Goal: Task Accomplishment & Management: Manage account settings

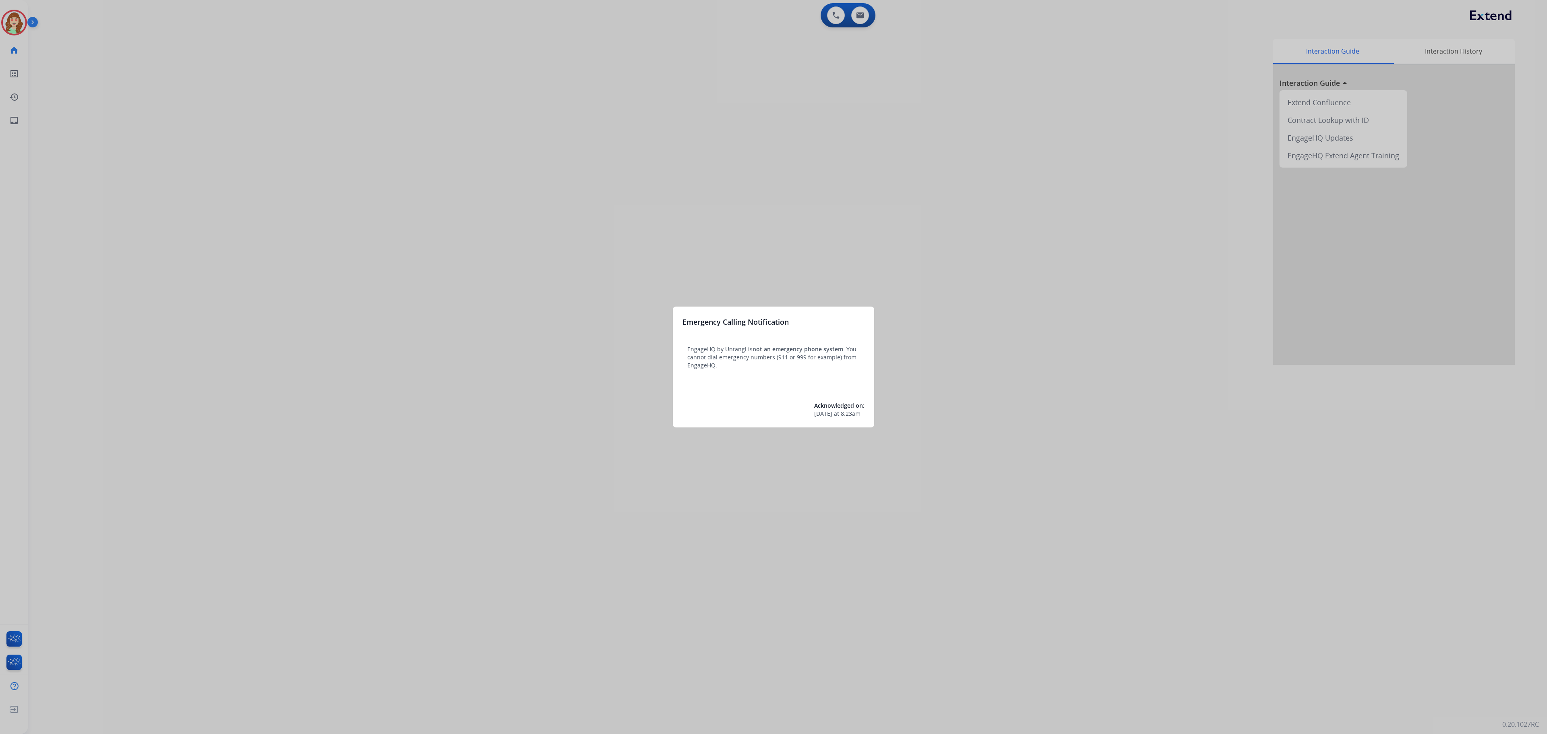
click at [604, 155] on div at bounding box center [773, 367] width 1547 height 734
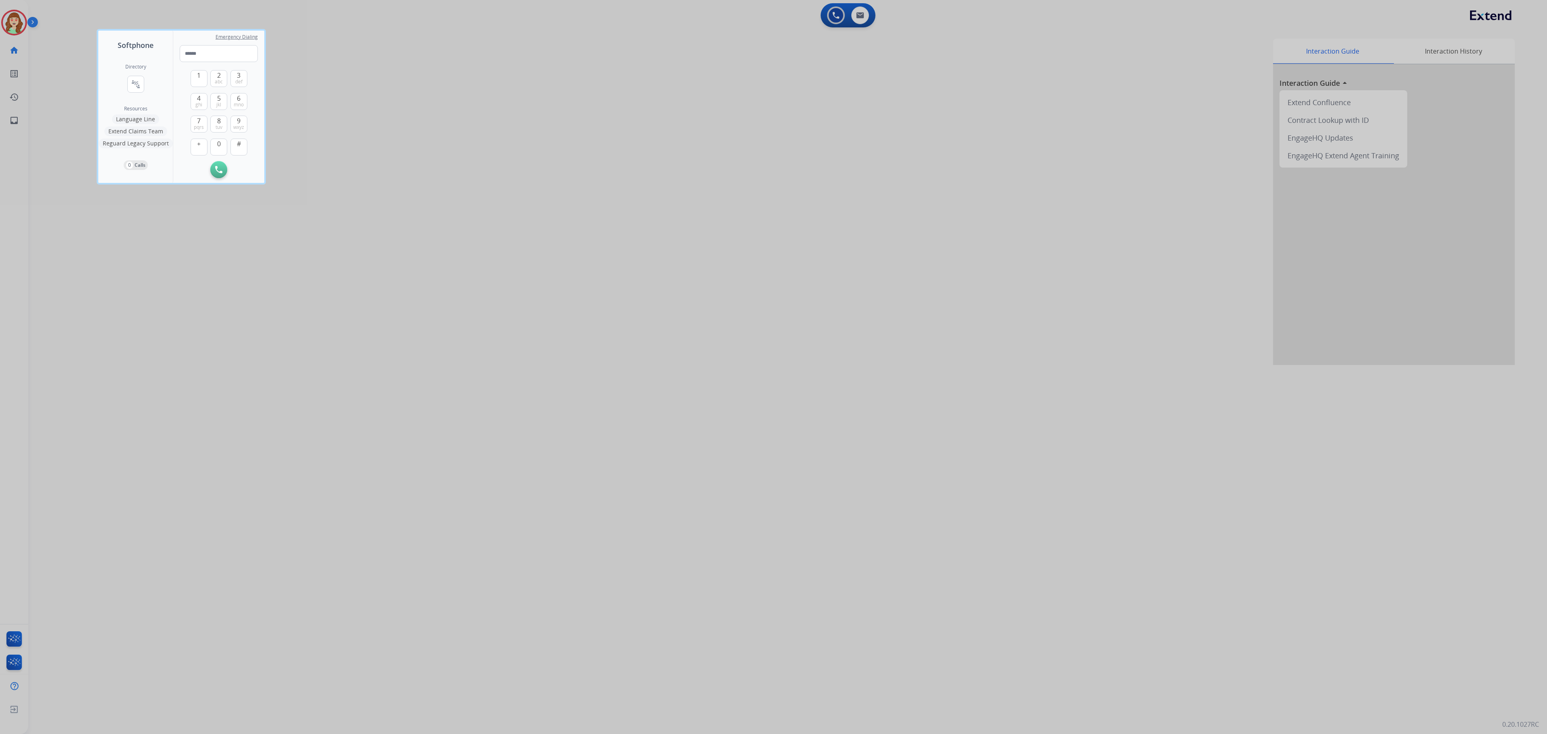
click at [492, 300] on div at bounding box center [773, 367] width 1547 height 734
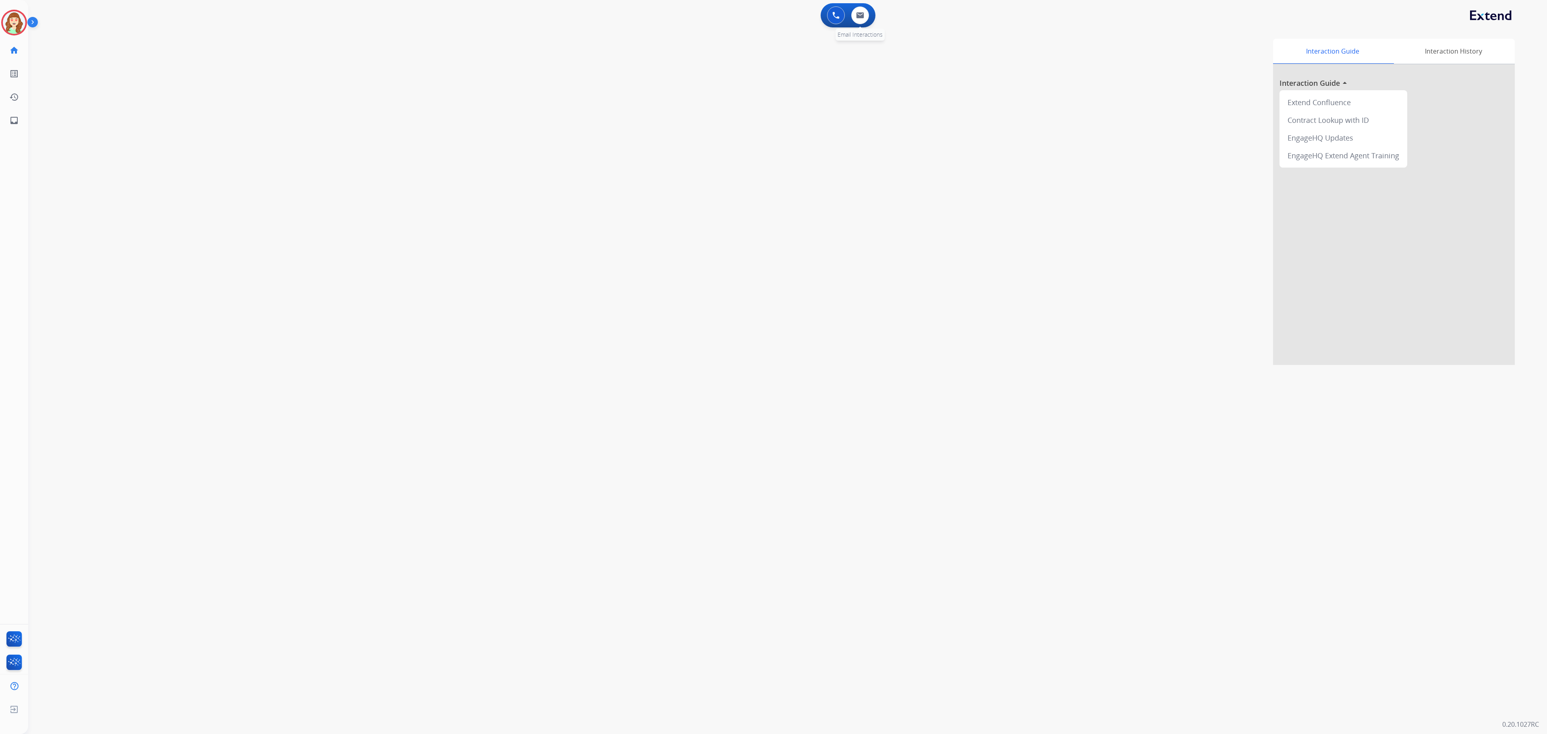
click at [859, 29] on span "Email Interactions" at bounding box center [859, 35] width 49 height 12
click at [17, 25] on img at bounding box center [14, 22] width 23 height 23
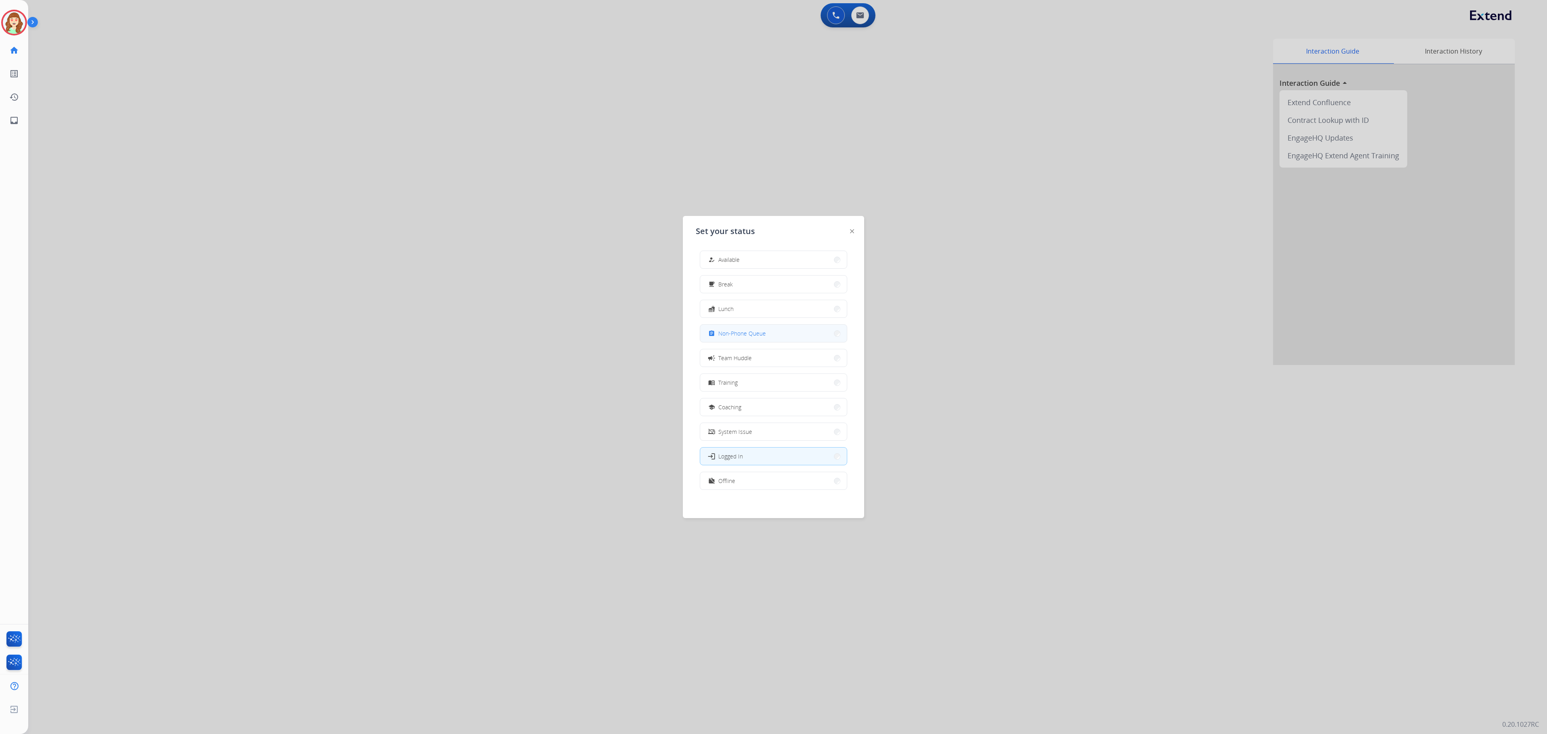
click at [760, 341] on div "assignment Non-Phone Queue" at bounding box center [773, 333] width 147 height 18
click at [1033, 339] on div at bounding box center [773, 367] width 1547 height 734
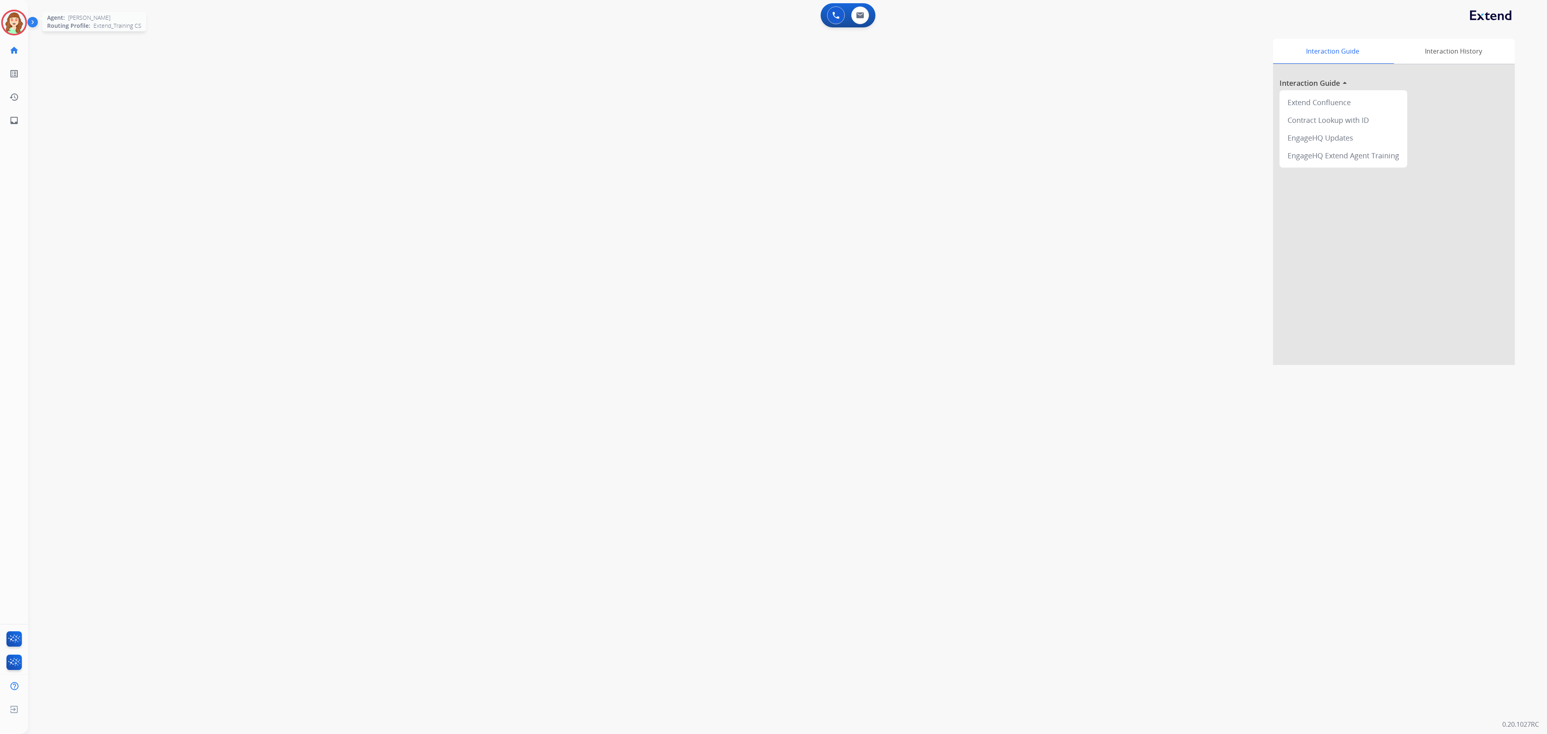
click at [4, 26] on img at bounding box center [14, 22] width 23 height 23
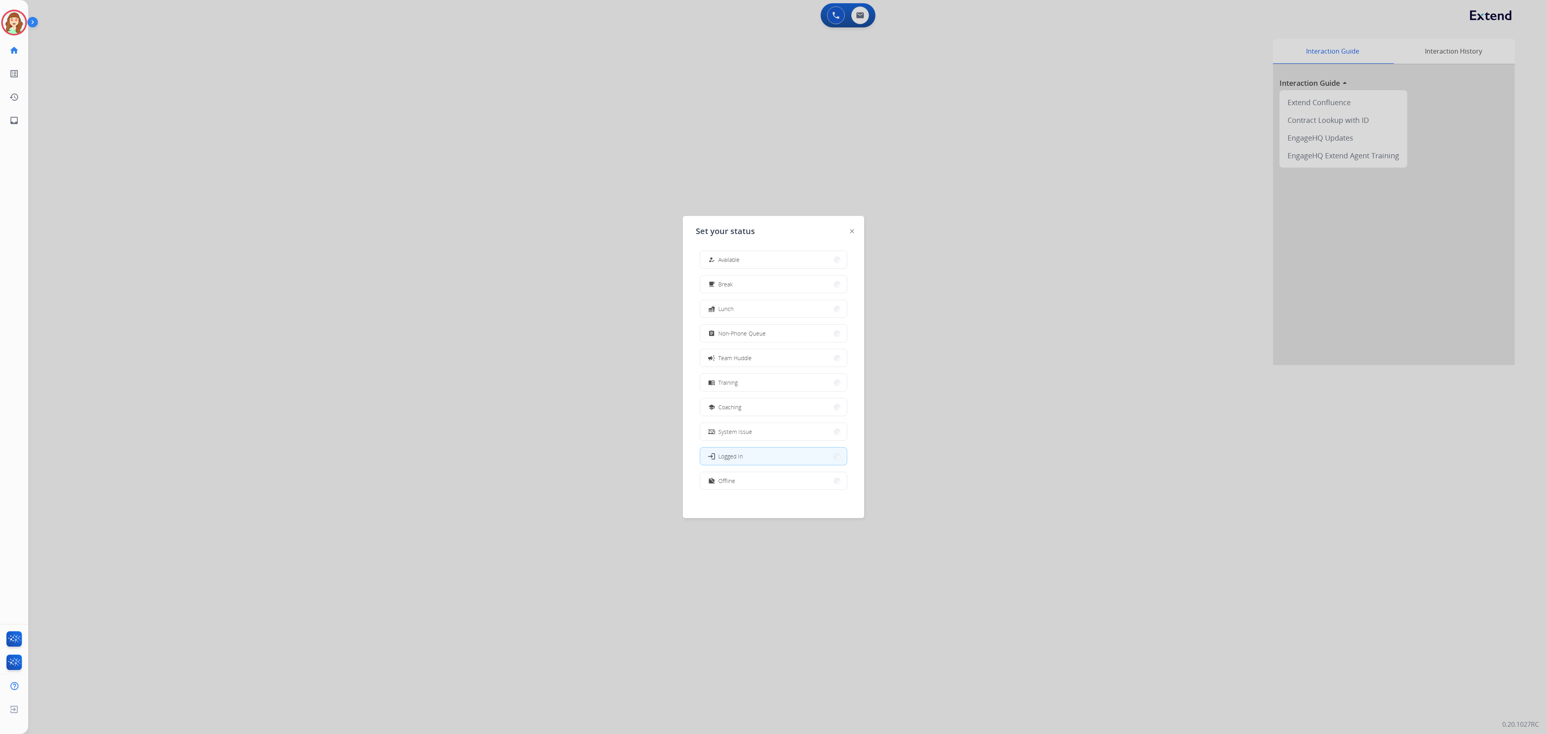
click at [771, 333] on button "assignment Non-Phone Queue" at bounding box center [773, 333] width 147 height 17
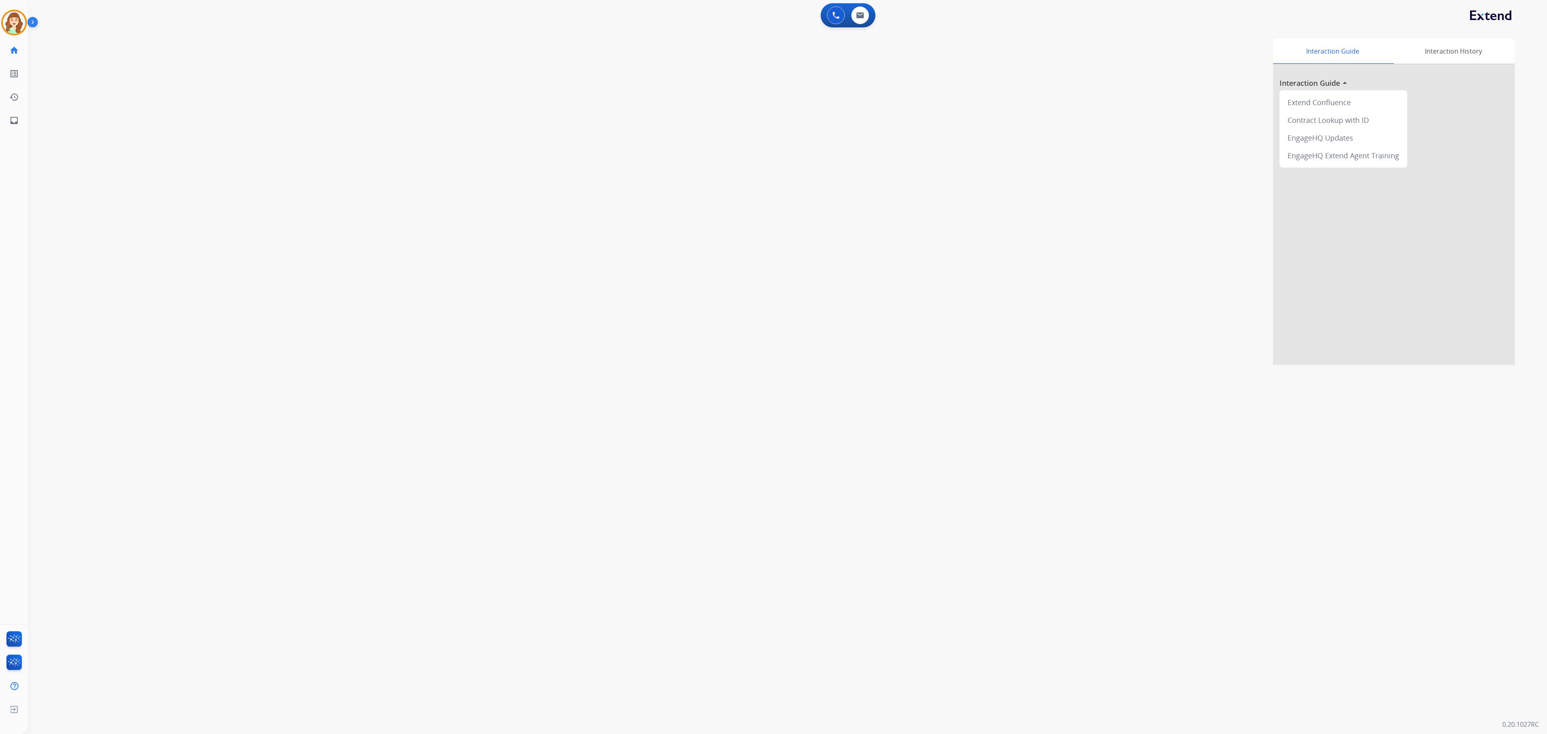
drag, startPoint x: 1038, startPoint y: 284, endPoint x: 1116, endPoint y: 278, distance: 77.6
click at [1058, 284] on div "Interaction Guide Interaction History Interaction Guide arrow_drop_up Extend Co…" at bounding box center [913, 202] width 1201 height 326
